Goal: Subscribe to service/newsletter

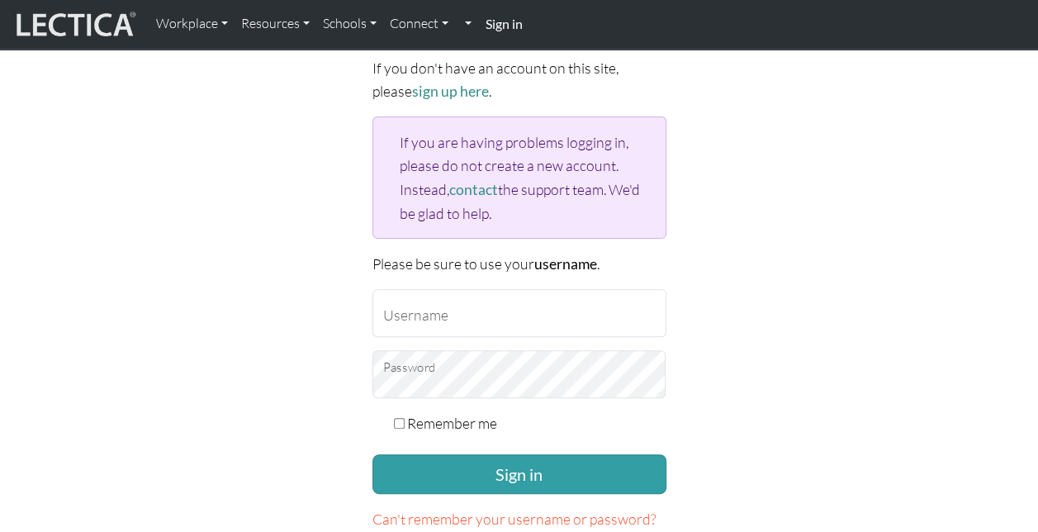
scroll to position [132, 0]
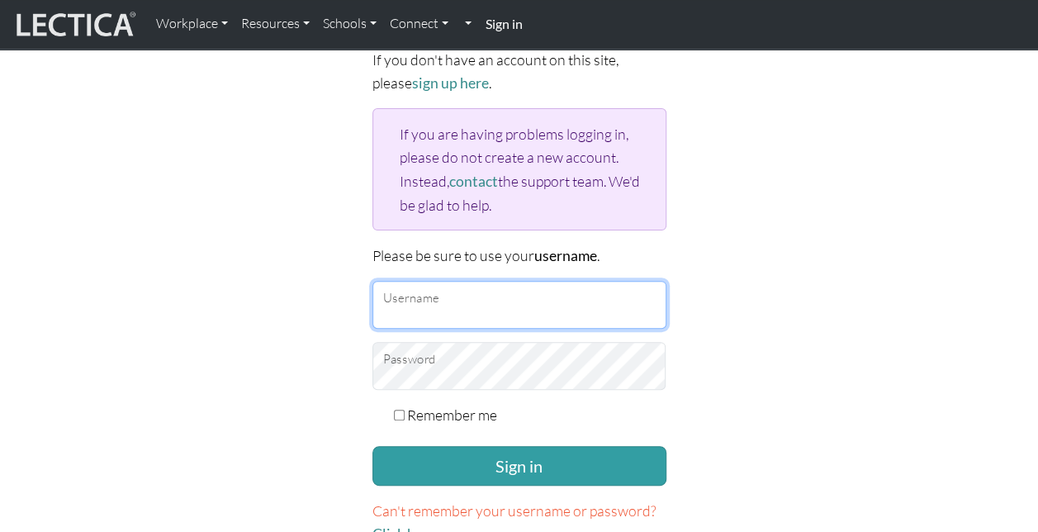
click at [433, 294] on input "Username" at bounding box center [519, 305] width 294 height 48
type input "noreen.buchner@penske.com"
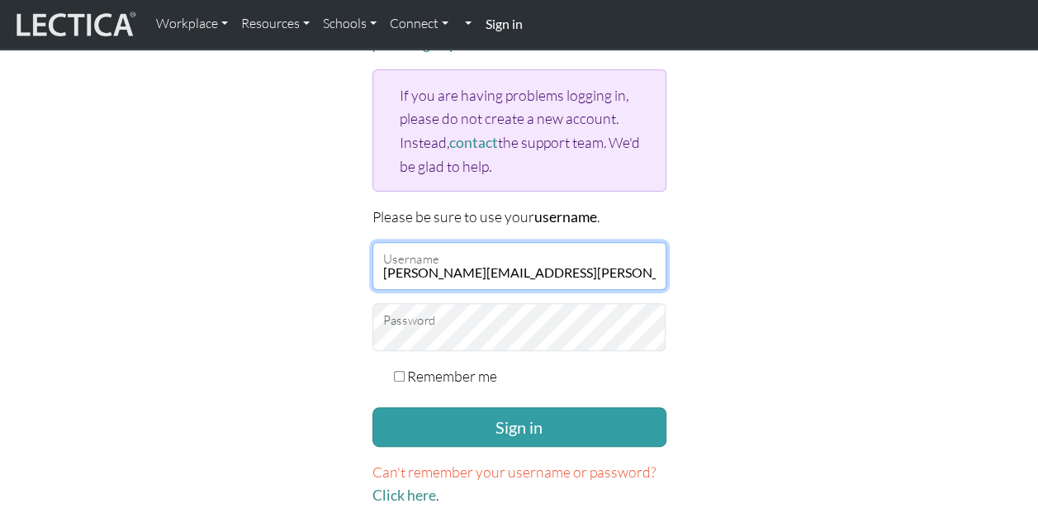
scroll to position [177, 0]
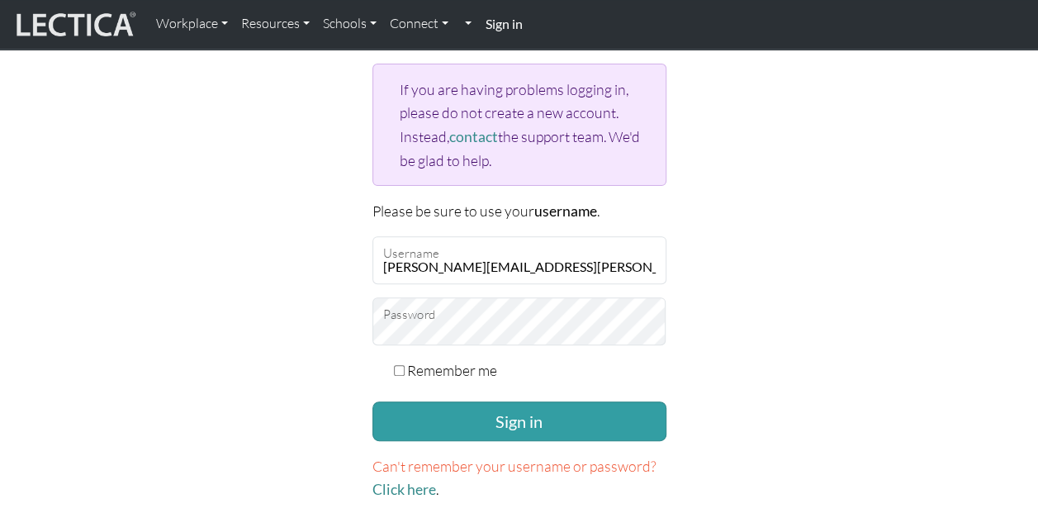
click at [398, 365] on input "Remember me" at bounding box center [399, 370] width 11 height 11
checkbox input "true"
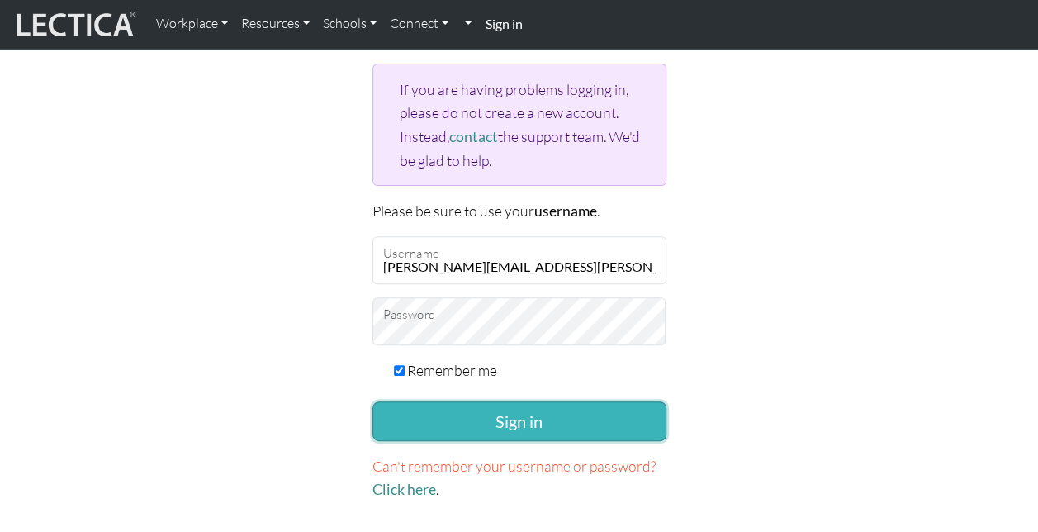
click at [519, 420] on button "Sign in" at bounding box center [519, 421] width 294 height 40
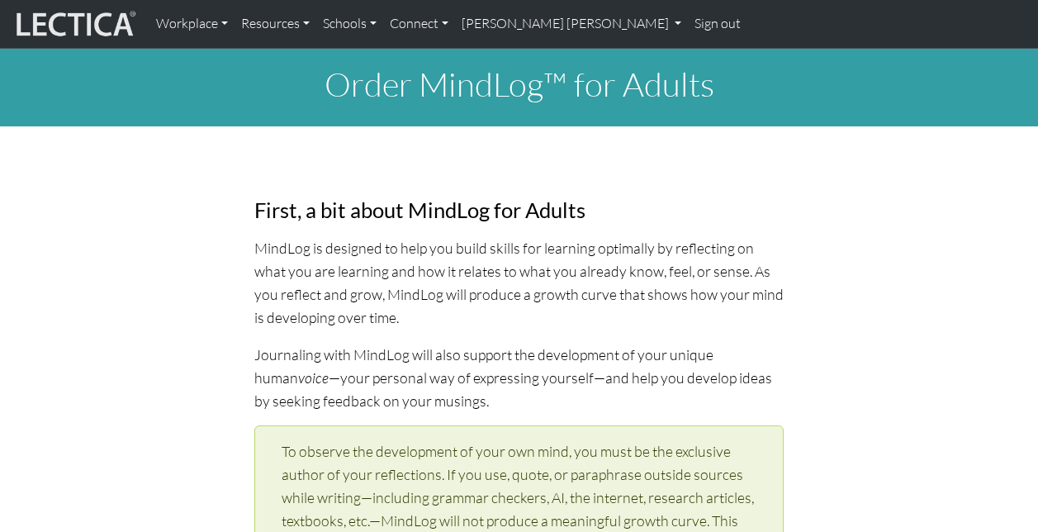
select select "1964"
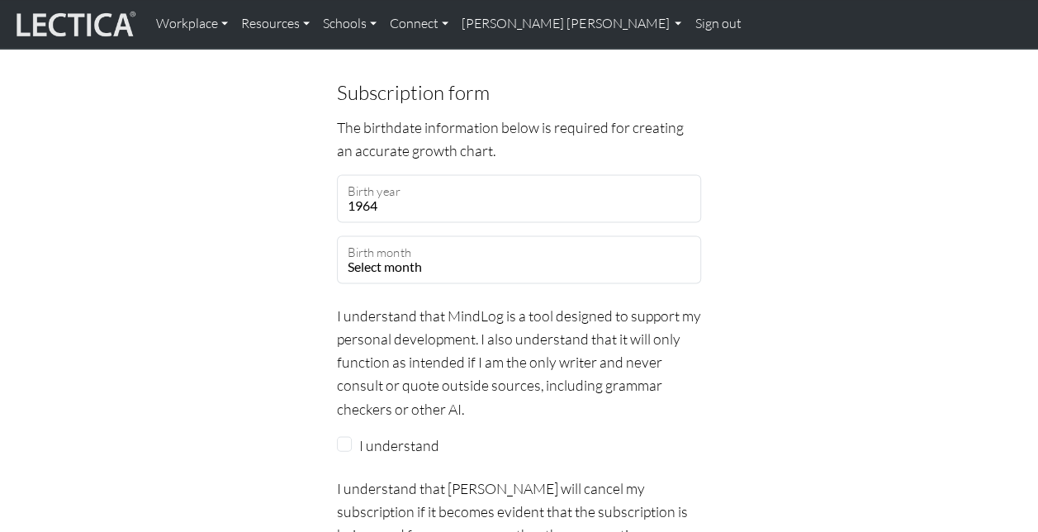
scroll to position [1510, 0]
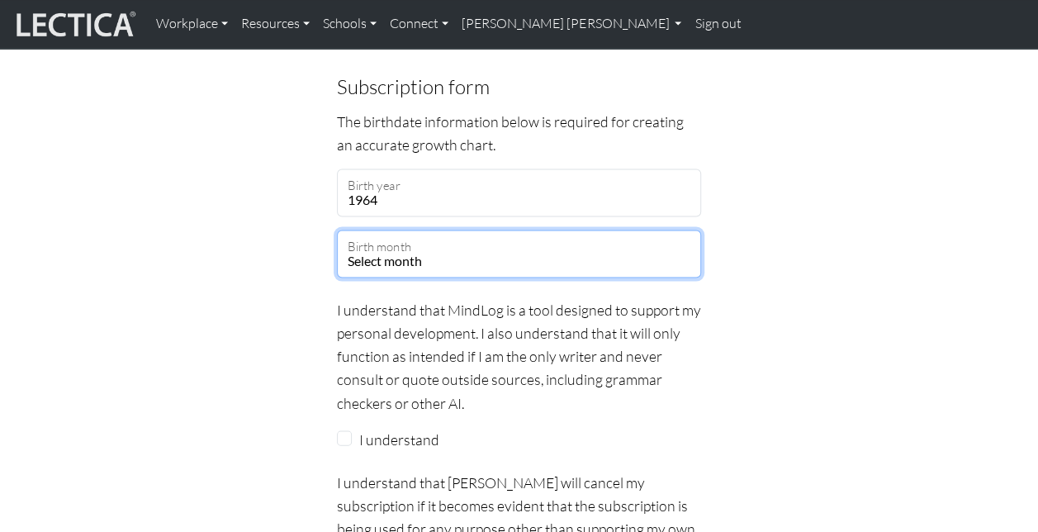
click at [423, 253] on select "Select month January February March April May June July August September Octobe…" at bounding box center [519, 253] width 364 height 48
select select "04"
click at [337, 229] on select "Select month January February March April May June July August September Octobe…" at bounding box center [519, 253] width 364 height 48
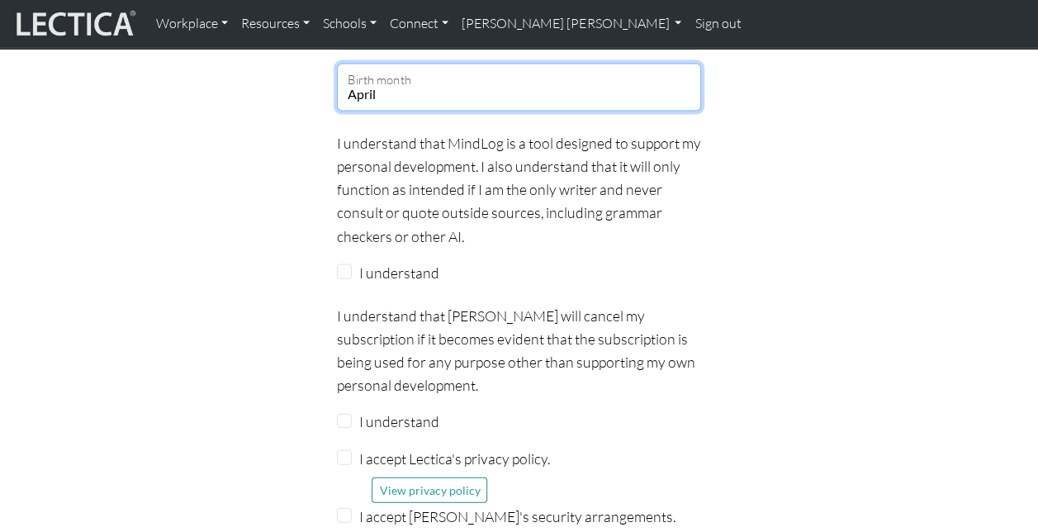
scroll to position [1677, 0]
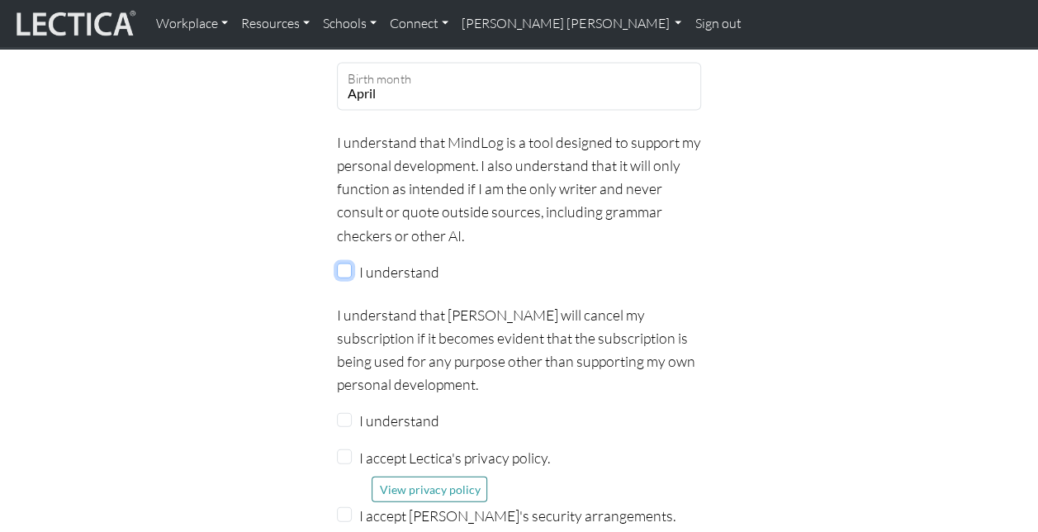
click at [342, 266] on input "I understand" at bounding box center [344, 270] width 15 height 15
checkbox input "true"
click at [345, 420] on input "I understand" at bounding box center [344, 420] width 15 height 15
checkbox input "true"
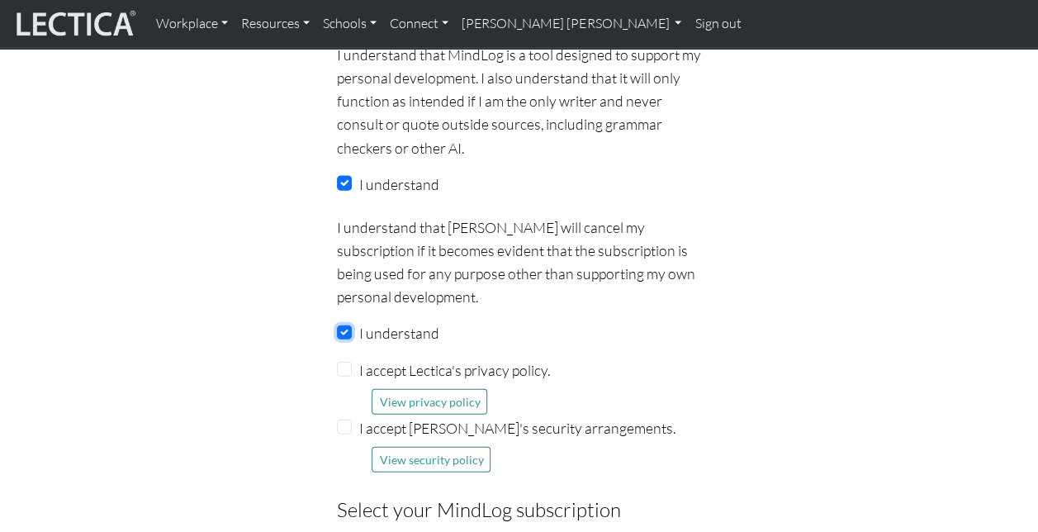
scroll to position [1768, 0]
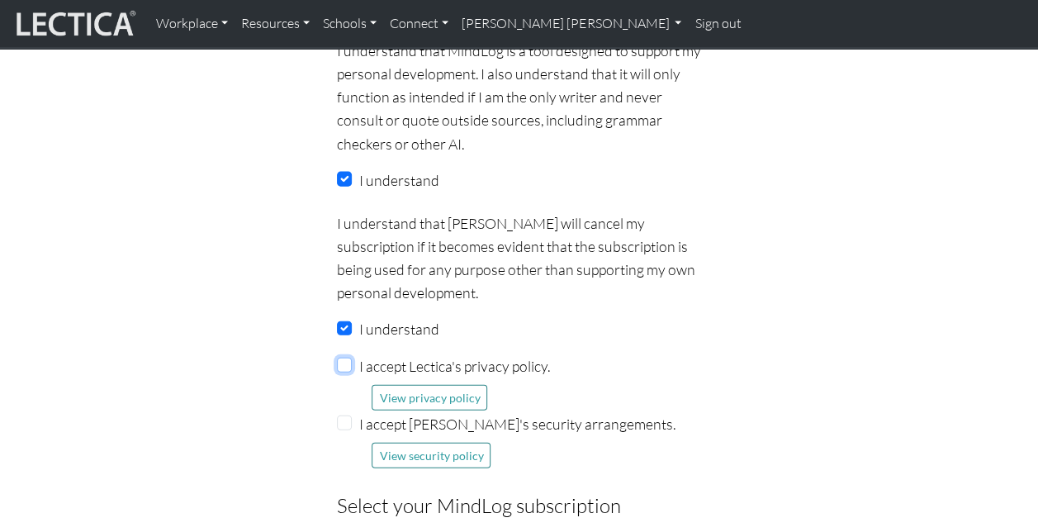
click at [343, 363] on input "I accept Lectica's privacy policy." at bounding box center [344, 364] width 15 height 15
checkbox input "true"
click at [343, 421] on input "I accept Lectica's security arrangements." at bounding box center [344, 422] width 15 height 15
checkbox input "true"
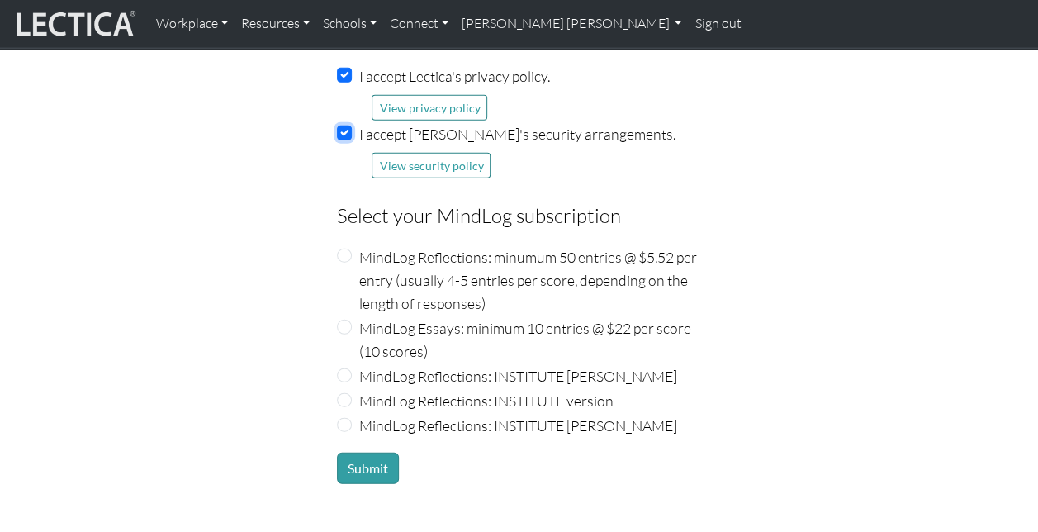
scroll to position [2059, 0]
click at [338, 422] on input "MindLog Reflections: INSTITUTE Benny Ausmus" at bounding box center [344, 424] width 15 height 15
radio input "true"
click at [365, 462] on button "Submit" at bounding box center [368, 467] width 62 height 31
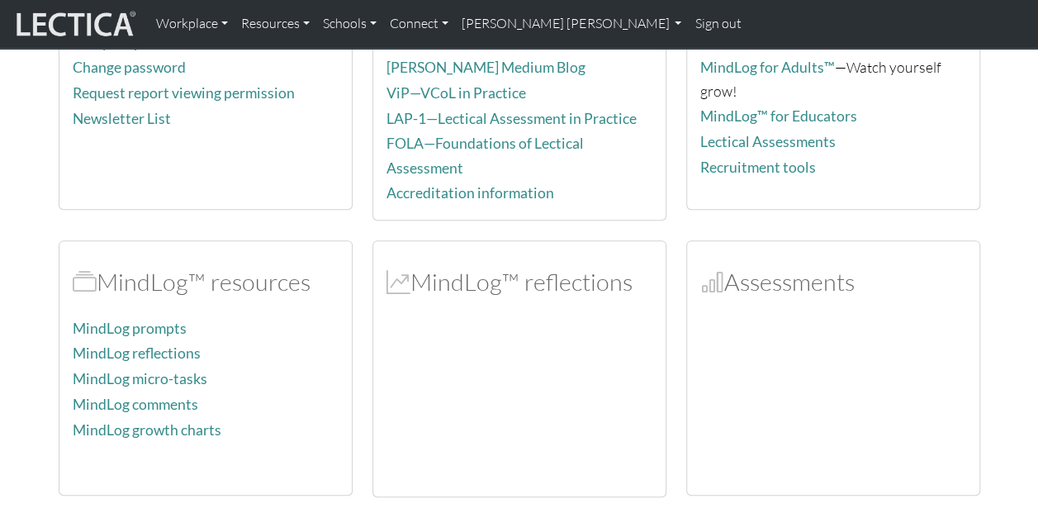
scroll to position [214, 0]
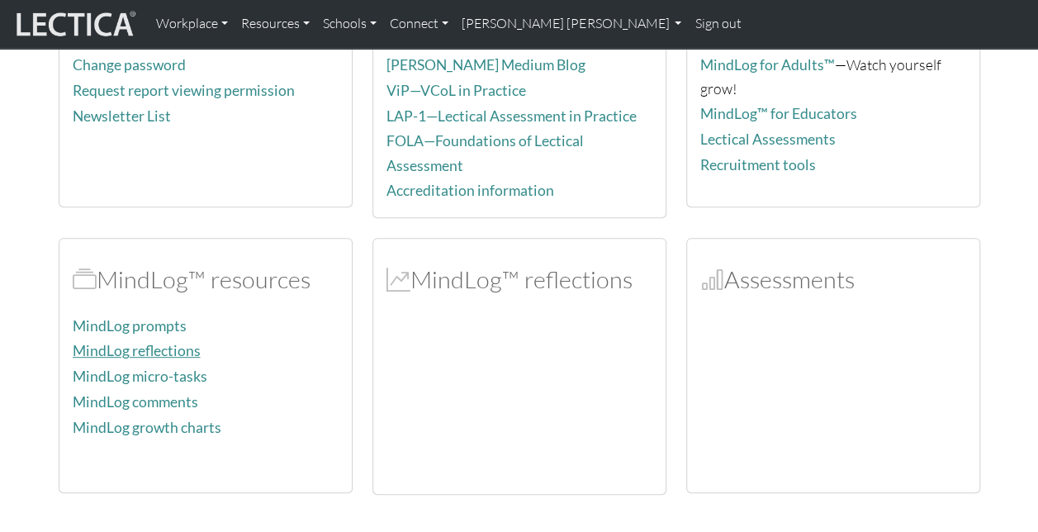
click at [168, 342] on link "MindLog reflections" at bounding box center [137, 350] width 128 height 17
